Goal: Find contact information

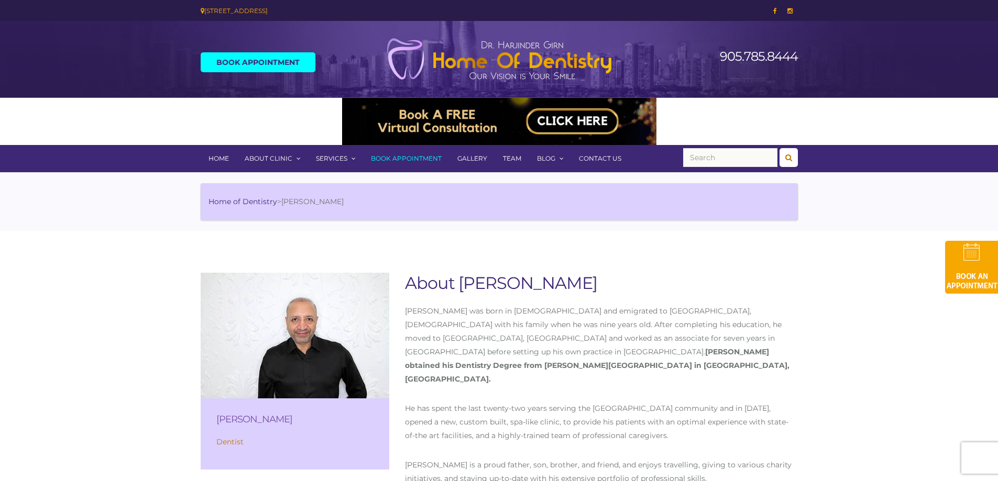
click at [578, 155] on link "Contact Us" at bounding box center [600, 158] width 58 height 27
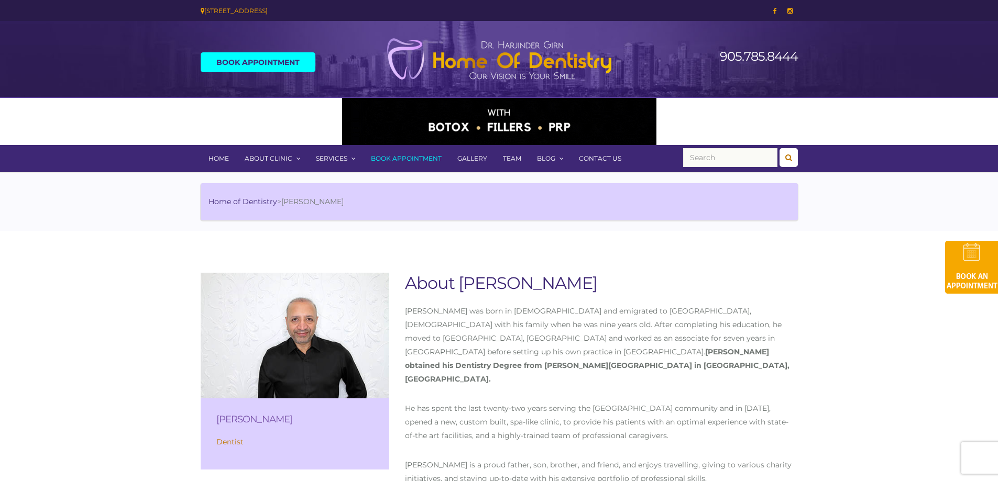
click at [605, 158] on link "Contact Us" at bounding box center [600, 158] width 58 height 27
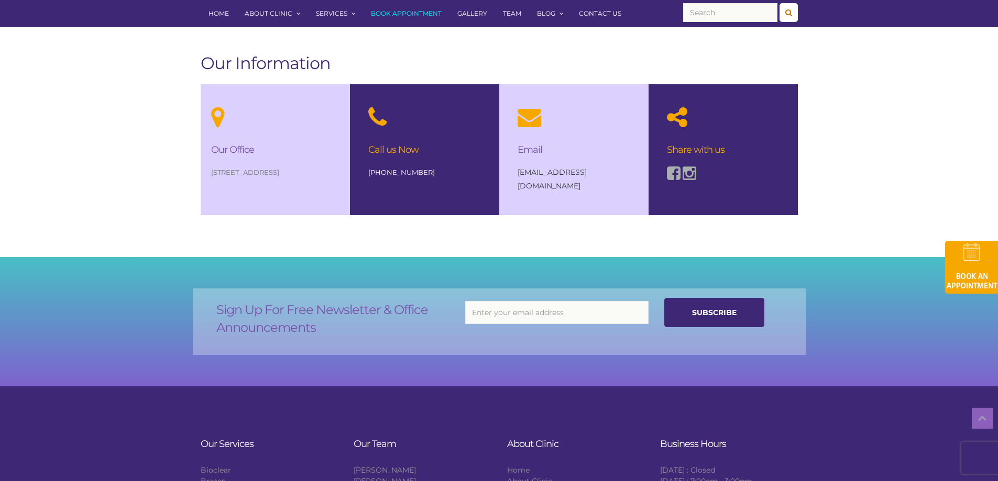
scroll to position [733, 0]
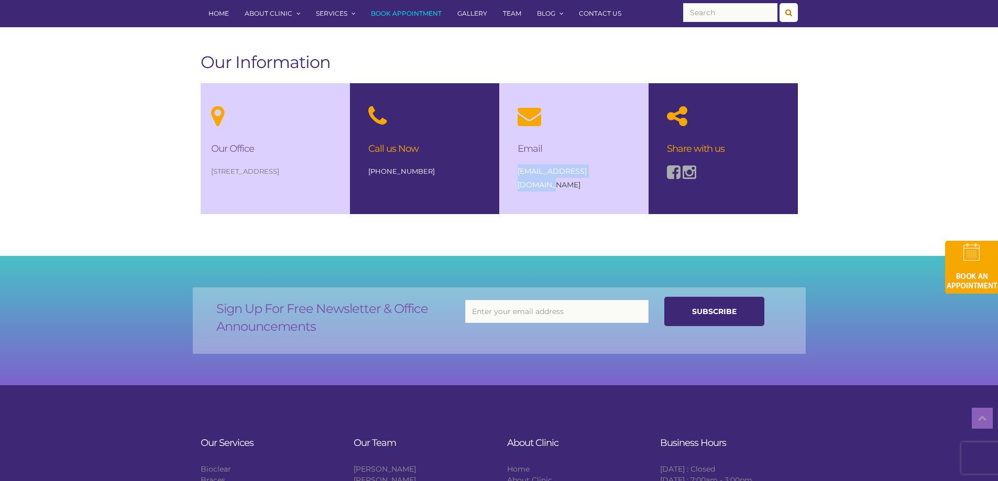
drag, startPoint x: 616, startPoint y: 173, endPoint x: 517, endPoint y: 166, distance: 99.3
click at [518, 166] on p "[EMAIL_ADDRESS][DOMAIN_NAME]" at bounding box center [574, 177] width 113 height 27
copy link "[EMAIL_ADDRESS][DOMAIN_NAME]"
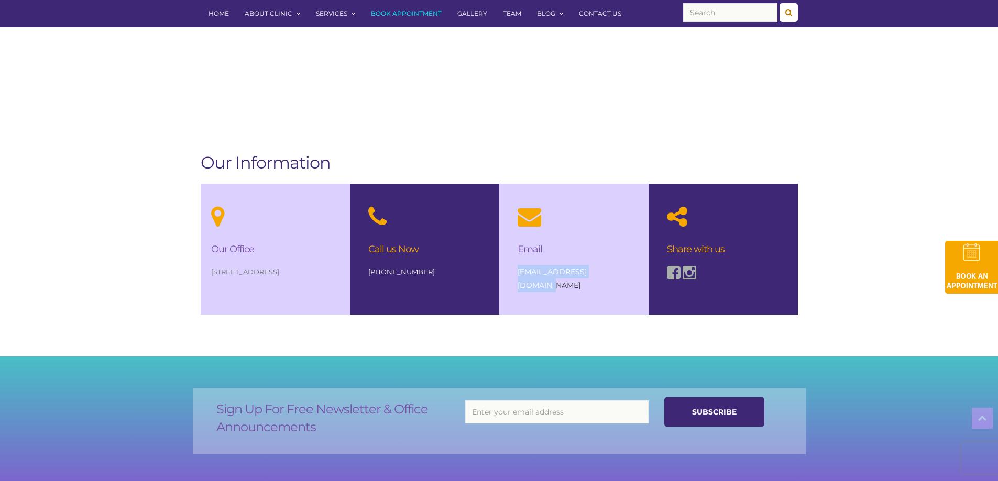
scroll to position [629, 0]
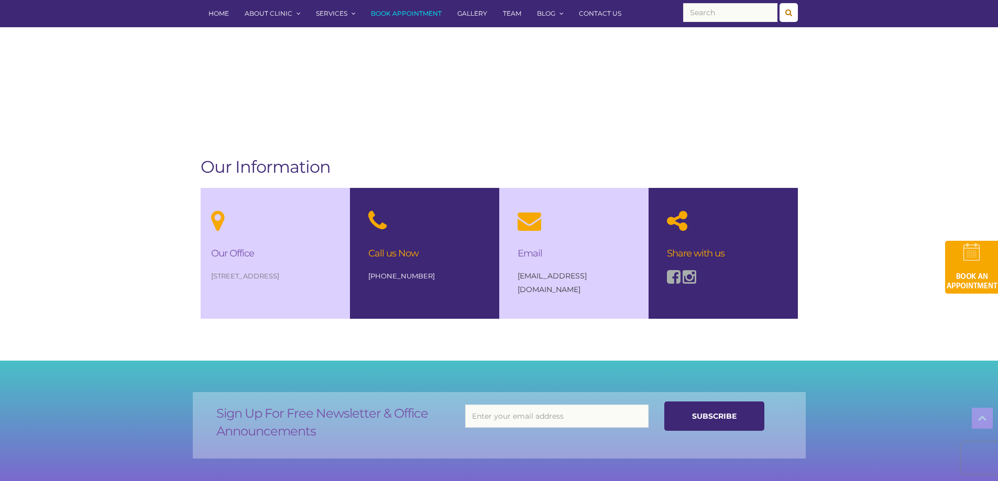
click at [620, 337] on body "[STREET_ADDRESS] Book Appointment 905.785.8444 Menu Home About Clinic FAQs Test…" at bounding box center [499, 110] width 998 height 1479
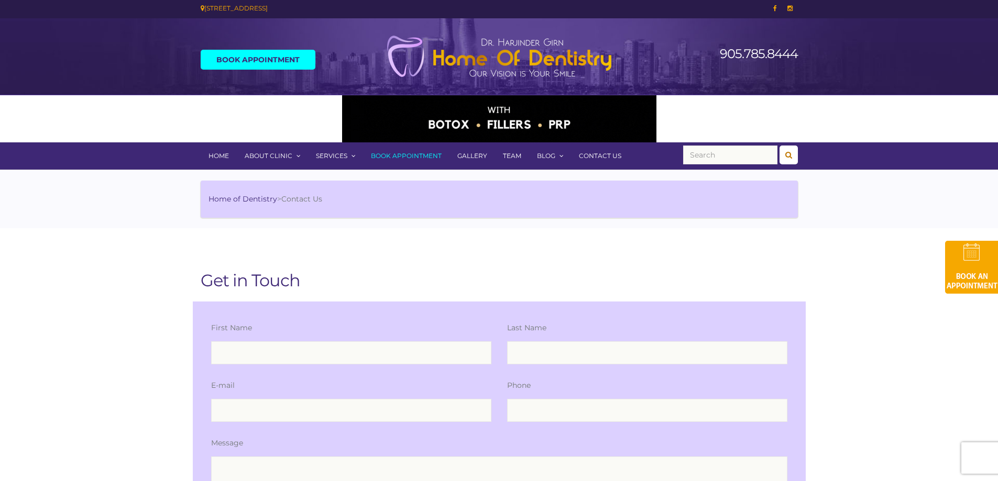
scroll to position [0, 0]
